Goal: Navigation & Orientation: Find specific page/section

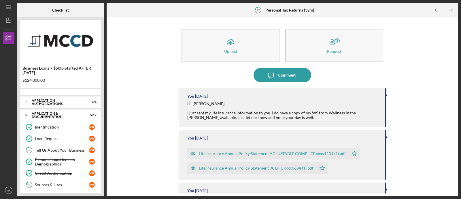
scroll to position [74, 0]
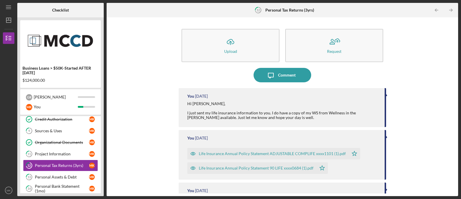
click at [131, 100] on div "Icon/Upload Upload Request Icon/Message Comment You [DATE] Hi [PERSON_NAME], I …" at bounding box center [283, 106] width 346 height 173
click at [156, 137] on div "Icon/Upload Upload Request Icon/Message Comment You [DATE] Hi [PERSON_NAME], I …" at bounding box center [283, 106] width 346 height 173
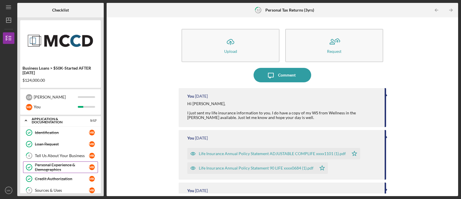
scroll to position [6, 0]
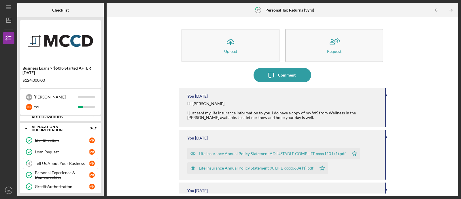
click at [59, 166] on link "6 Tell Us About Your Business M K" at bounding box center [60, 163] width 75 height 12
